Goal: Task Accomplishment & Management: Use online tool/utility

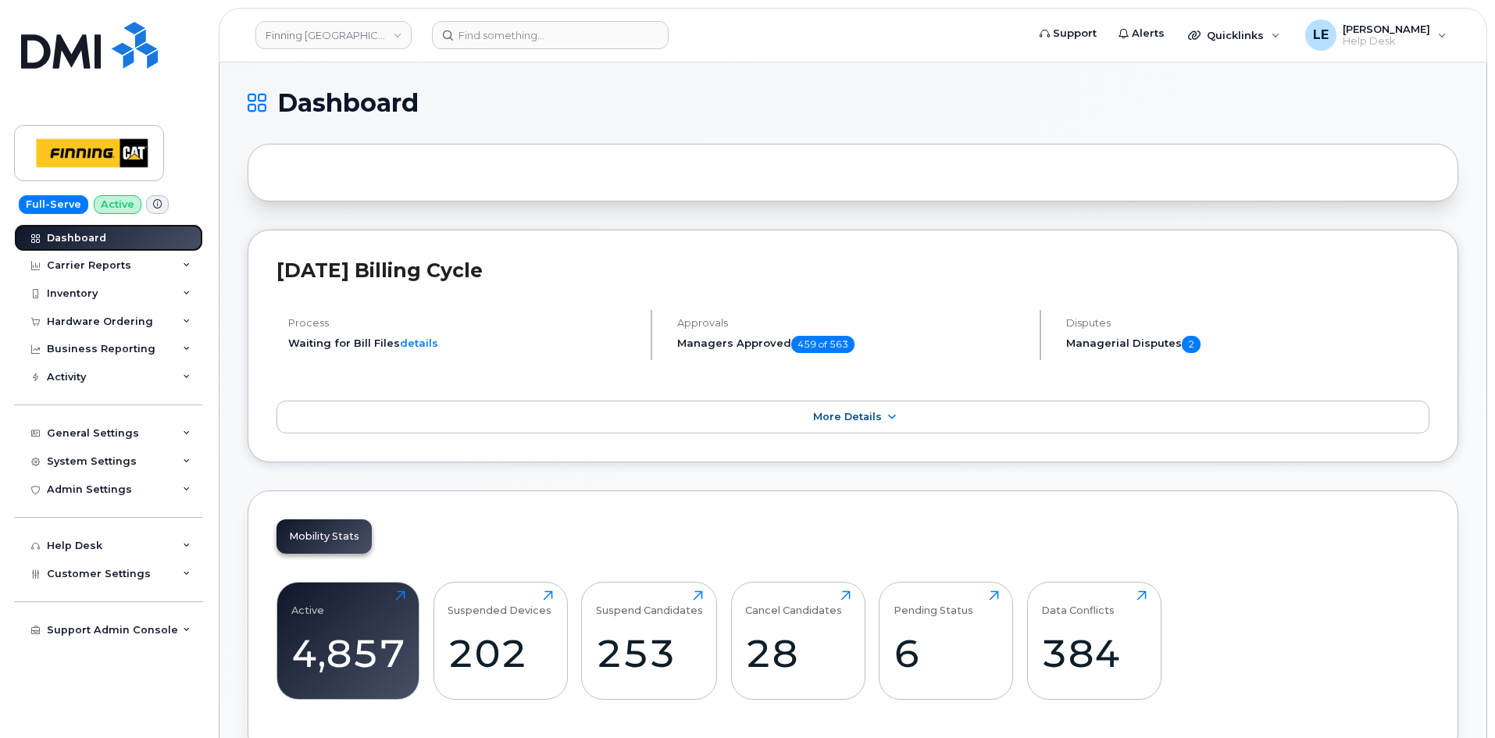
click at [78, 239] on div "Dashboard" at bounding box center [76, 238] width 59 height 12
click at [497, 33] on input at bounding box center [550, 35] width 237 height 28
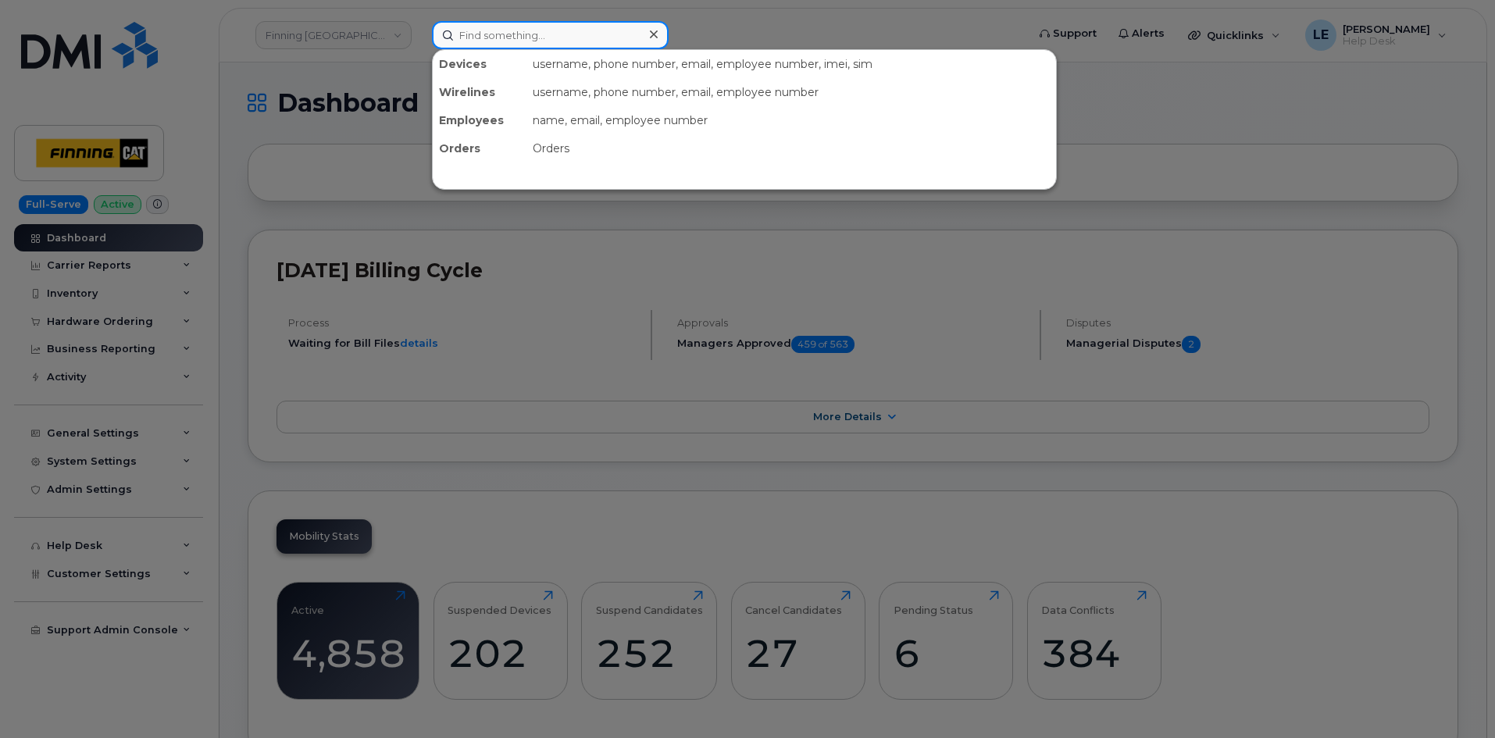
paste input "306-371-9793"
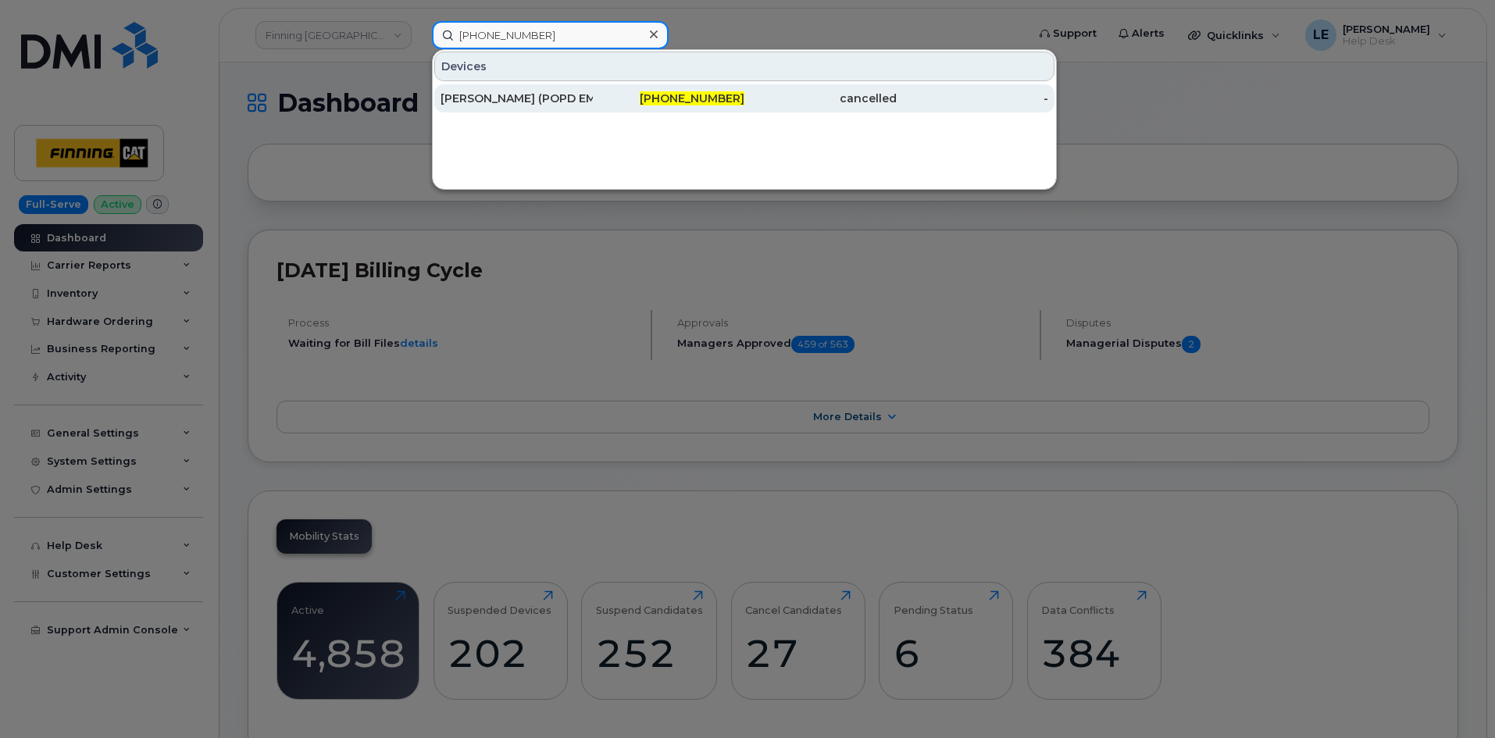
type input "306-371-9793"
click at [478, 92] on div "Jamie Hiltz (POPD EMR)" at bounding box center [517, 99] width 152 height 16
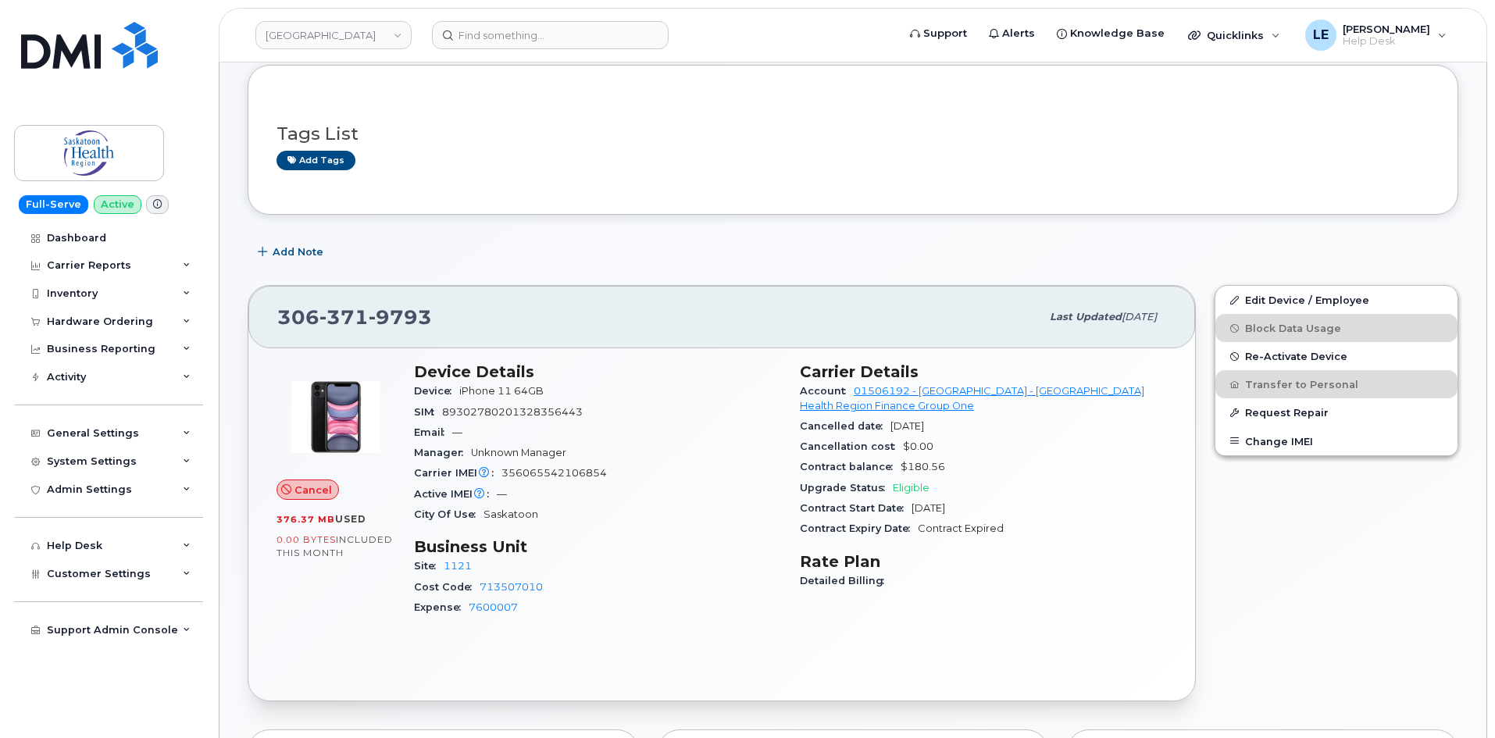
scroll to position [78, 0]
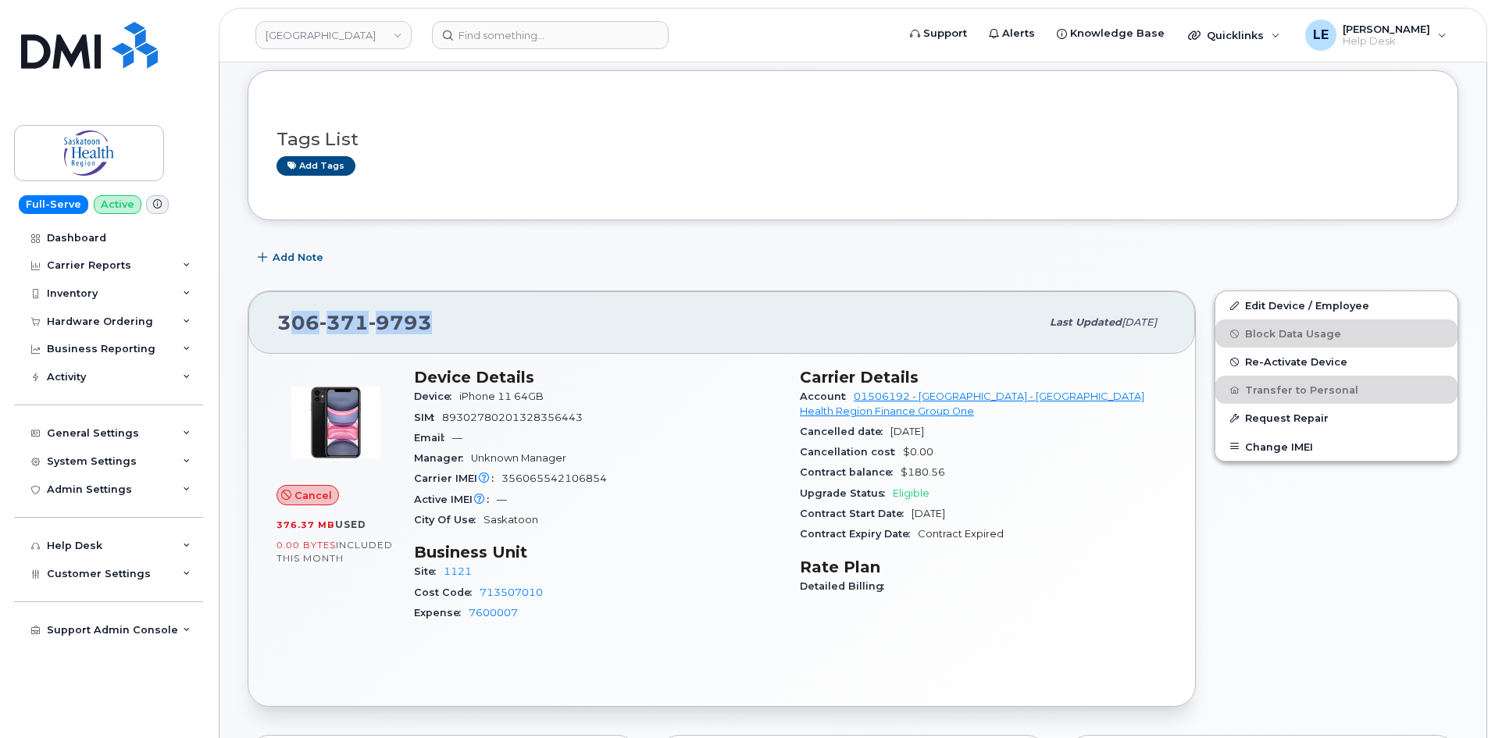
drag, startPoint x: 290, startPoint y: 322, endPoint x: 458, endPoint y: 323, distance: 167.9
click at [458, 323] on div "[PHONE_NUMBER]" at bounding box center [658, 322] width 763 height 33
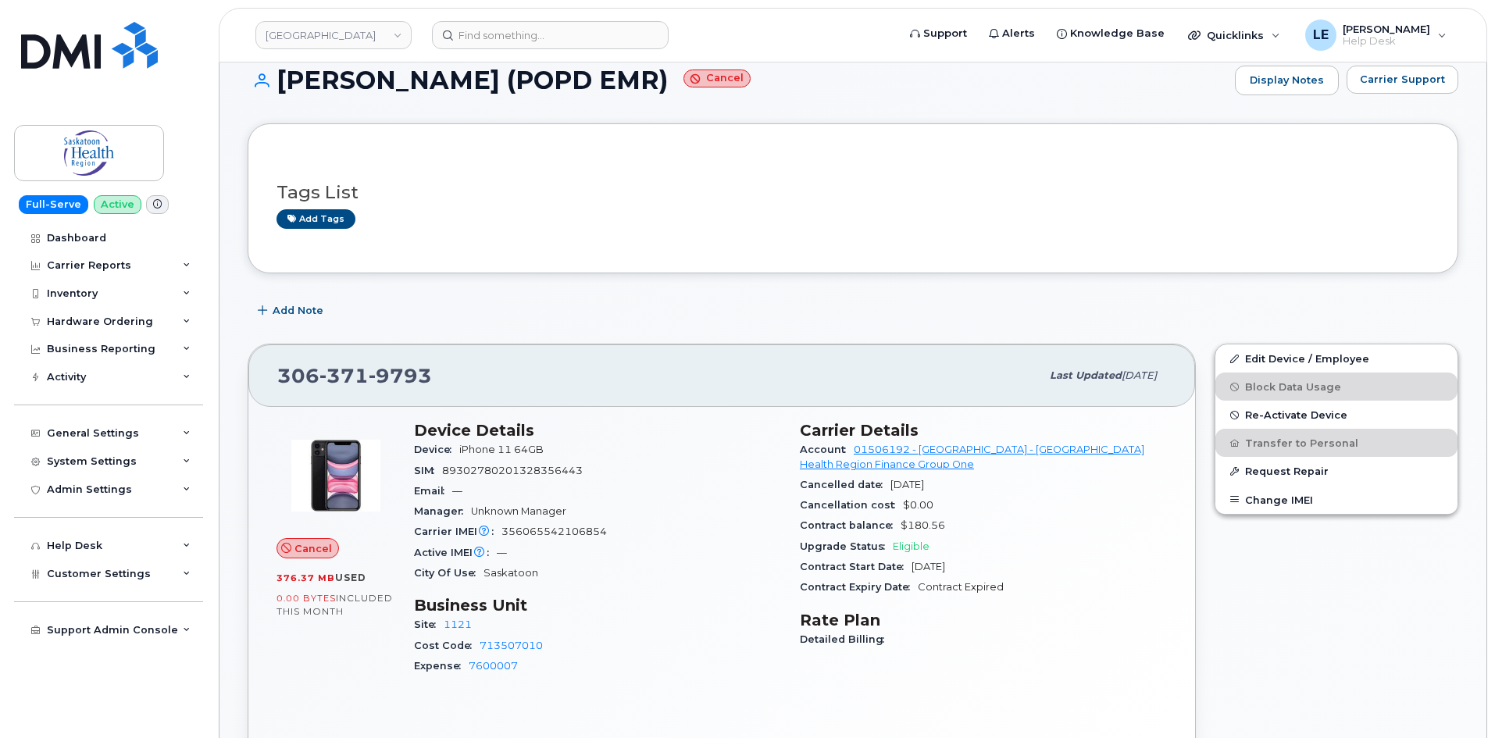
scroll to position [0, 0]
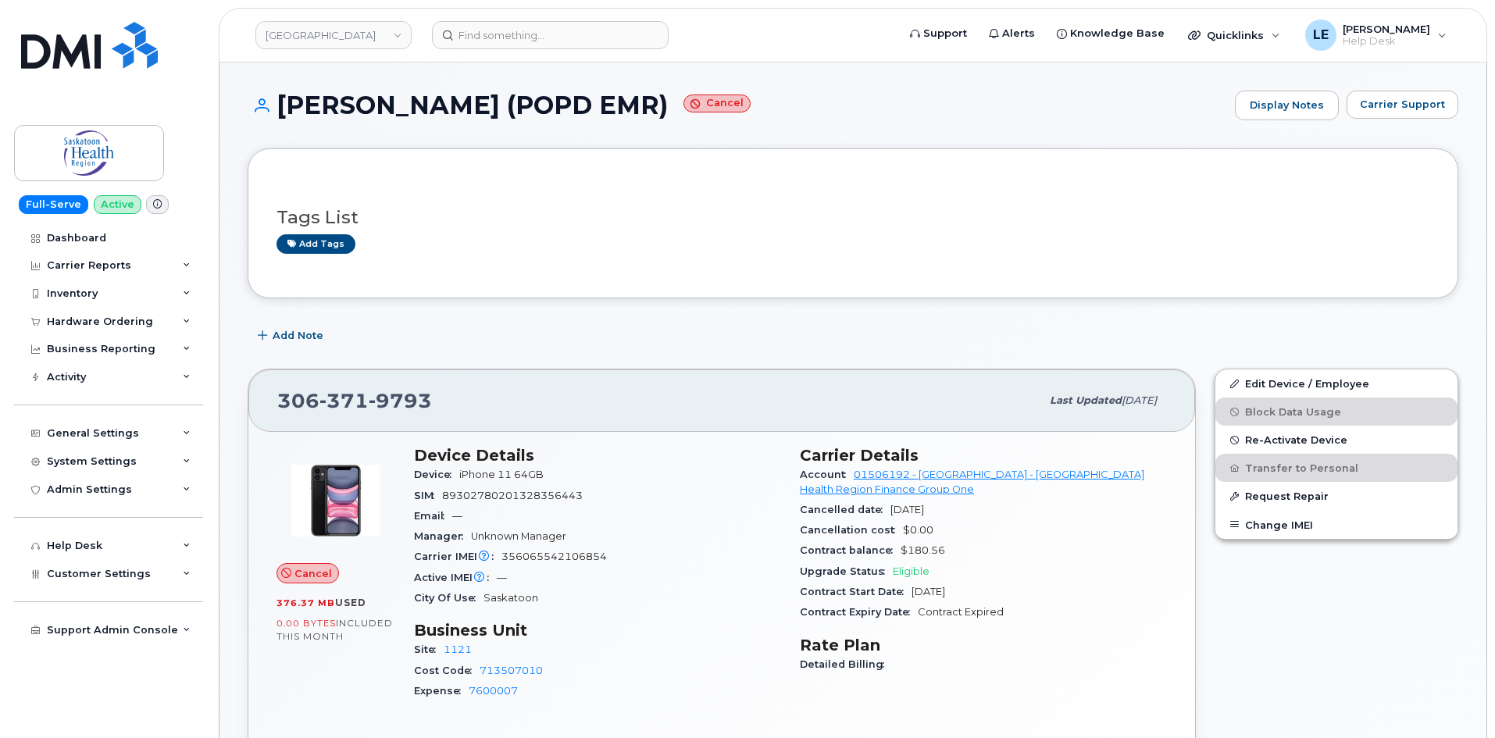
click at [675, 102] on h1 "Jamie Hiltz (POPD EMR) Cancel" at bounding box center [738, 104] width 980 height 27
drag, startPoint x: 283, startPoint y: 104, endPoint x: 570, endPoint y: 119, distance: 287.8
click at [570, 119] on h1 "Jamie Hiltz (POPD EMR) Cancel" at bounding box center [738, 104] width 980 height 27
click at [1280, 448] on button "Re-Activate Device" at bounding box center [1336, 440] width 242 height 28
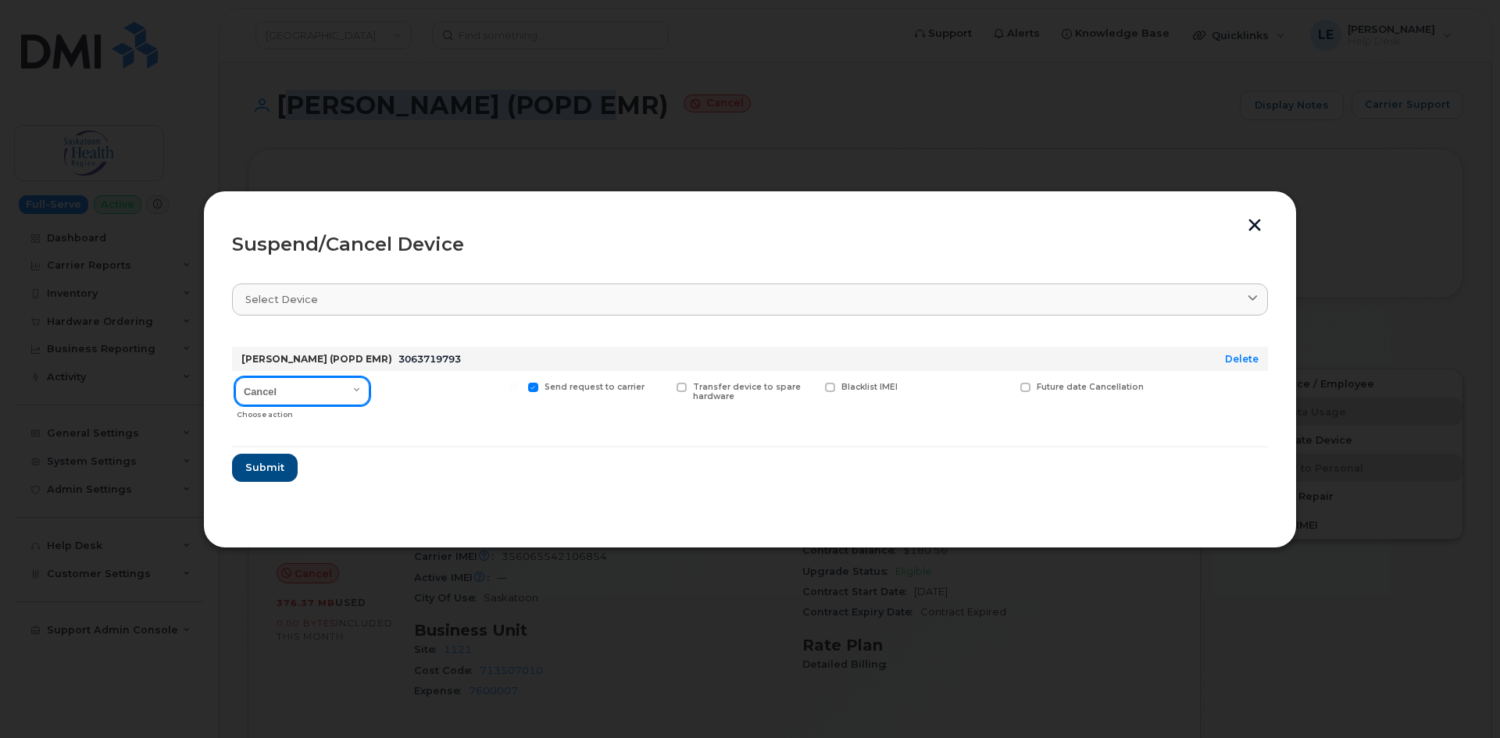
click at [336, 399] on select "Cancel Suspend - Reduced Rate Suspend - Full Rate Suspend - Lost Device/Stolen …" at bounding box center [302, 391] width 134 height 28
click at [336, 396] on select "Cancel Suspend - Reduced Rate Suspend - Full Rate Suspend - Lost Device/Stolen …" at bounding box center [302, 391] width 134 height 28
click at [342, 394] on select "Cancel Suspend - Reduced Rate Suspend - Full Rate Suspend - Lost Device/Stolen …" at bounding box center [302, 391] width 134 height 28
select select "[object Object]"
click at [235, 377] on select "Cancel Suspend - Reduced Rate Suspend - Full Rate Suspend - Lost Device/Stolen …" at bounding box center [302, 391] width 134 height 28
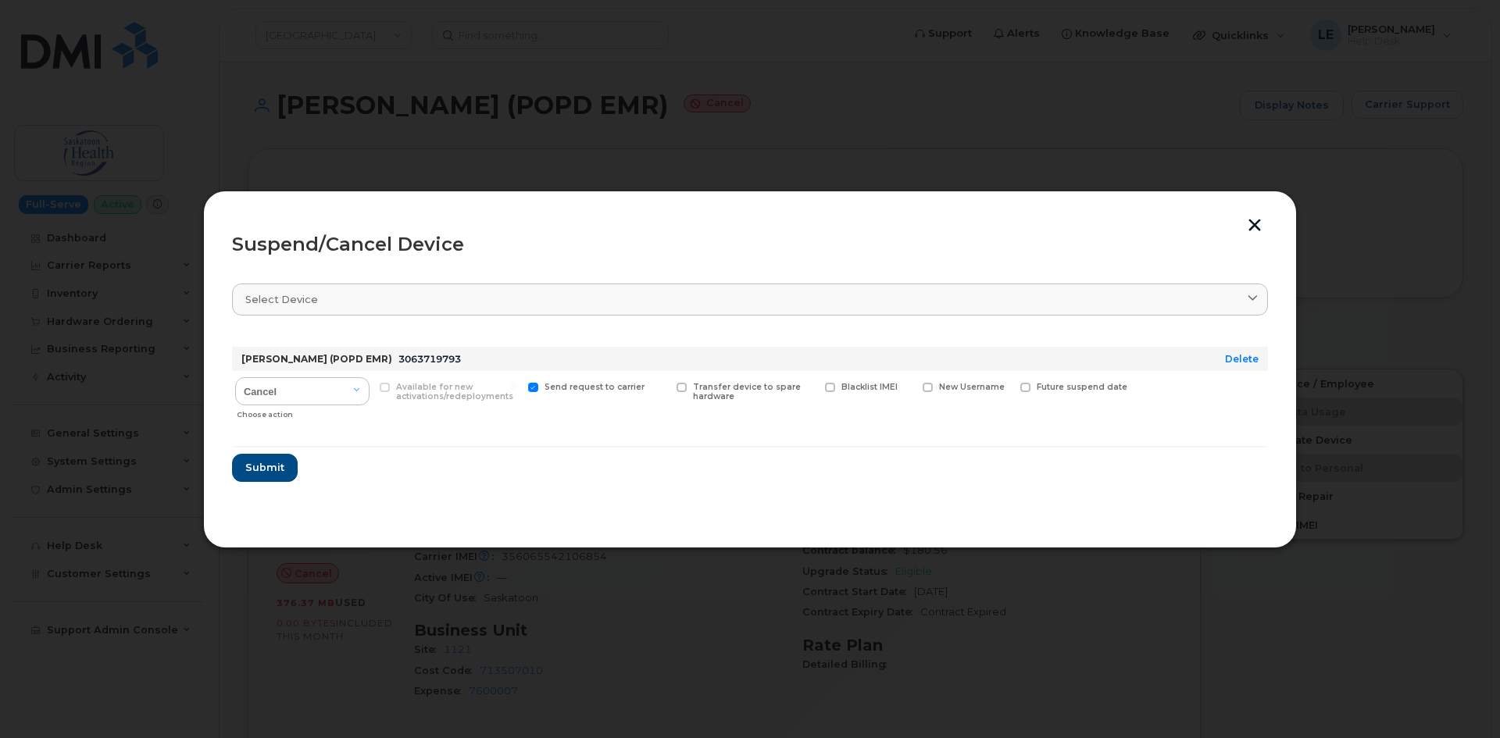
click at [426, 426] on div "Available for new activations/redeployments" at bounding box center [448, 398] width 145 height 55
click at [258, 467] on span "Submit" at bounding box center [263, 467] width 39 height 15
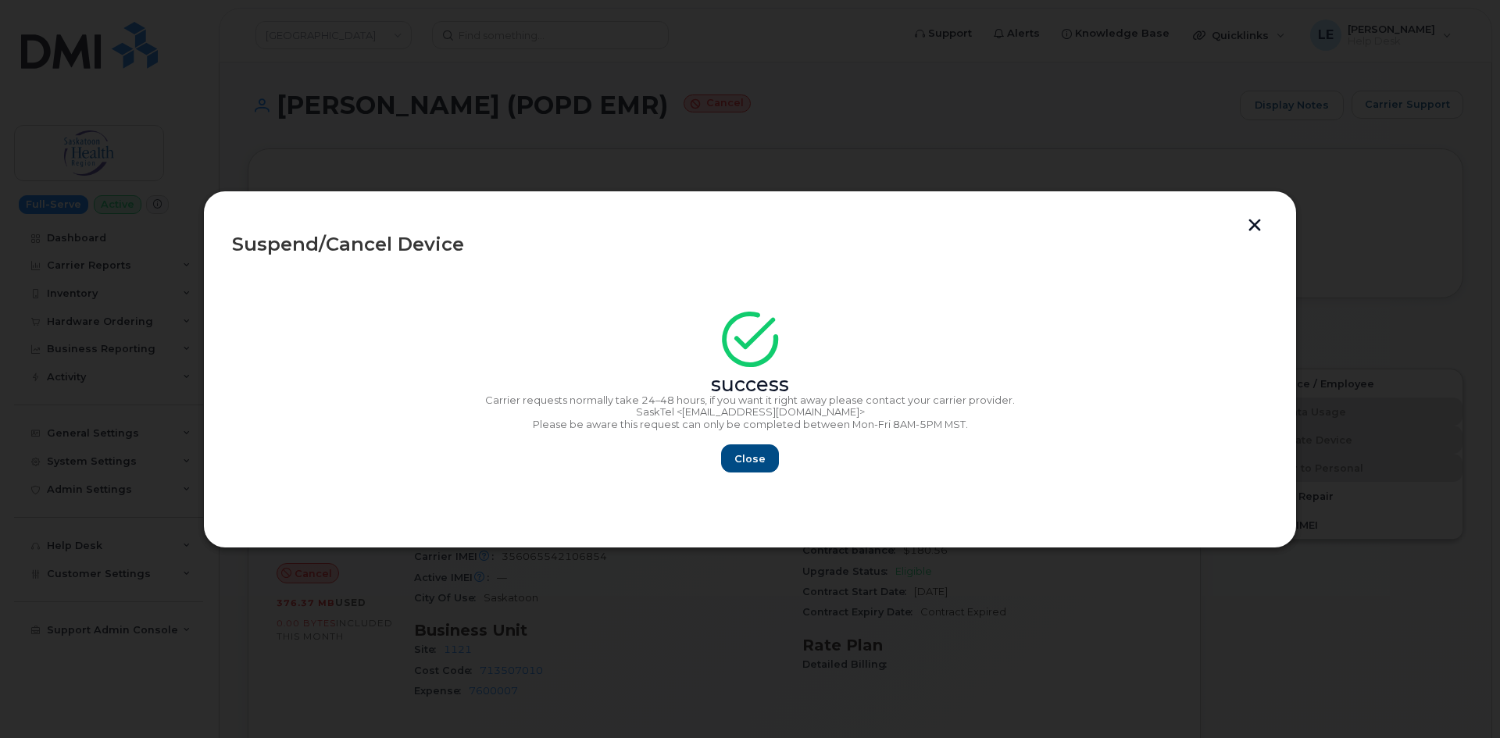
click at [973, 430] on p "Please be aware this request can only be completed between Mon-Fri 8AM-5PM MST." at bounding box center [750, 425] width 1036 height 12
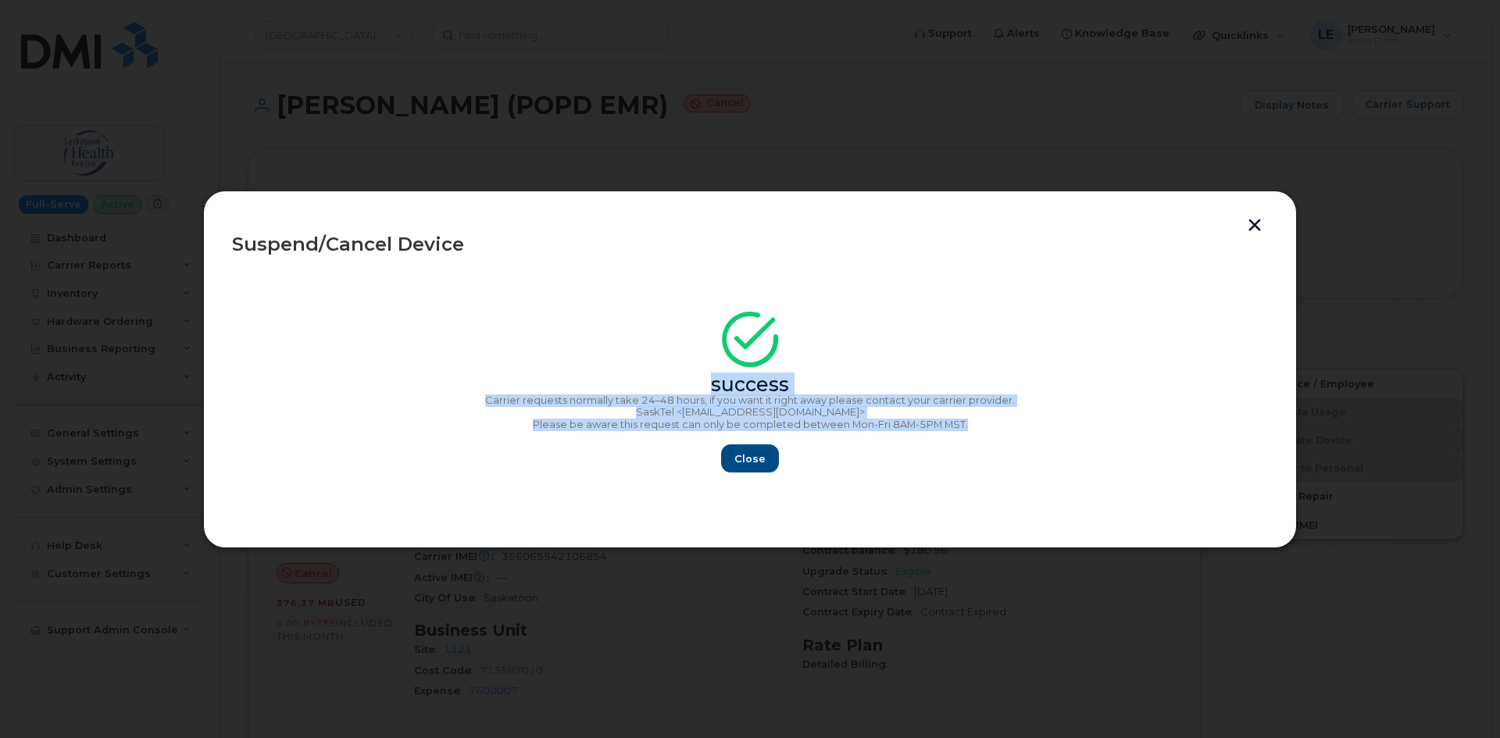
drag, startPoint x: 994, startPoint y: 428, endPoint x: 556, endPoint y: 377, distance: 441.1
click at [556, 377] on div "success Carrier requests normally take 24–48 hours, if you want it right away p…" at bounding box center [750, 397] width 1036 height 152
copy div "success Carrier requests normally take 24–48 hours, if you want it right away p…"
click at [756, 457] on span "Close" at bounding box center [749, 458] width 31 height 15
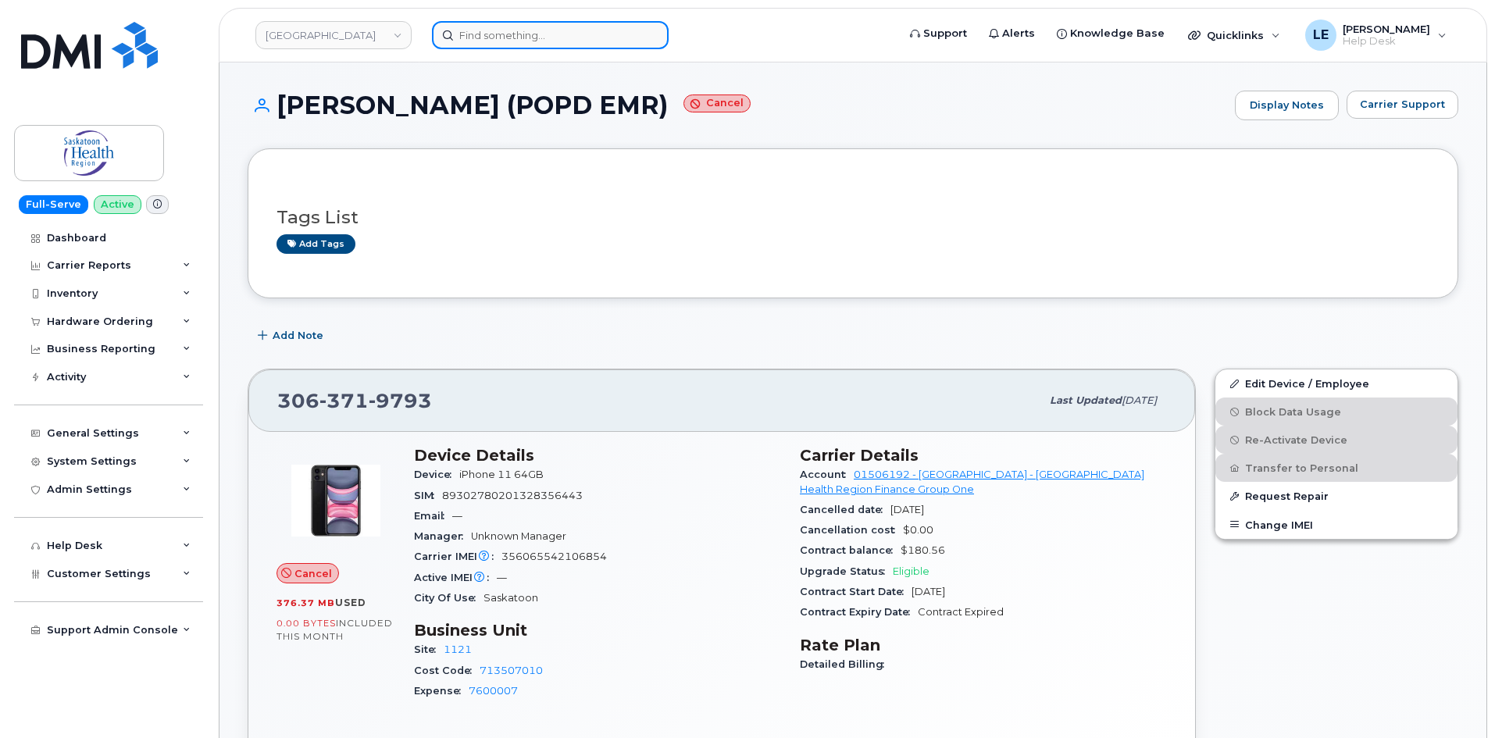
click at [498, 29] on input at bounding box center [550, 35] width 237 height 28
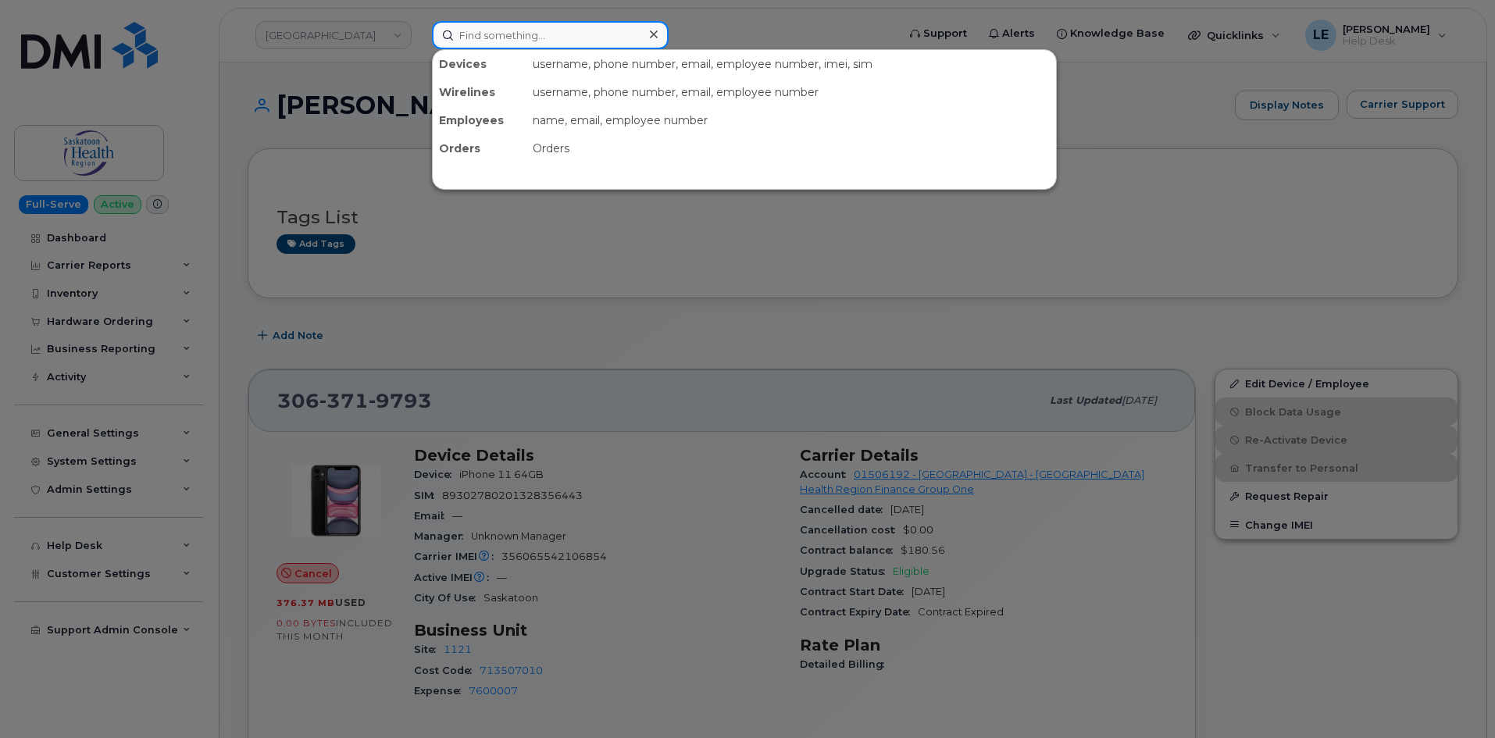
paste input "6043176886"
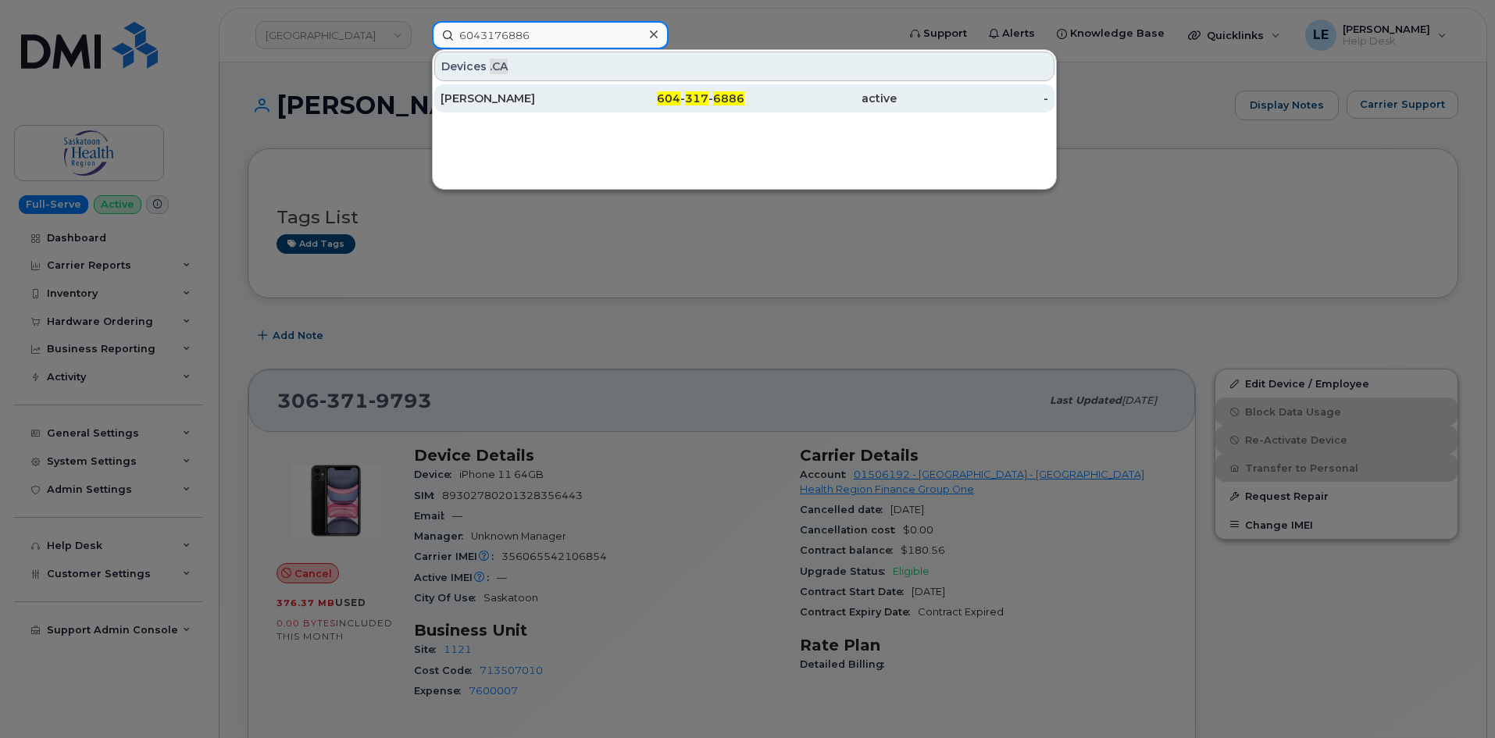
type input "6043176886"
click at [574, 90] on div "John Allan" at bounding box center [517, 98] width 152 height 28
